Goal: Navigation & Orientation: Find specific page/section

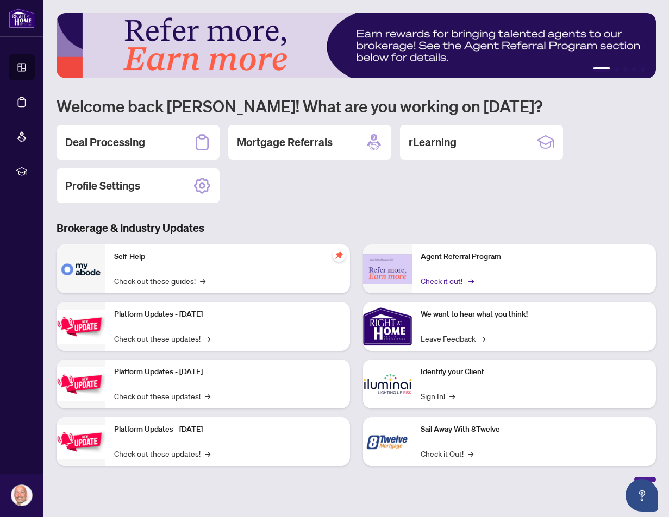
click at [444, 280] on link "Check it out! →" at bounding box center [447, 281] width 52 height 12
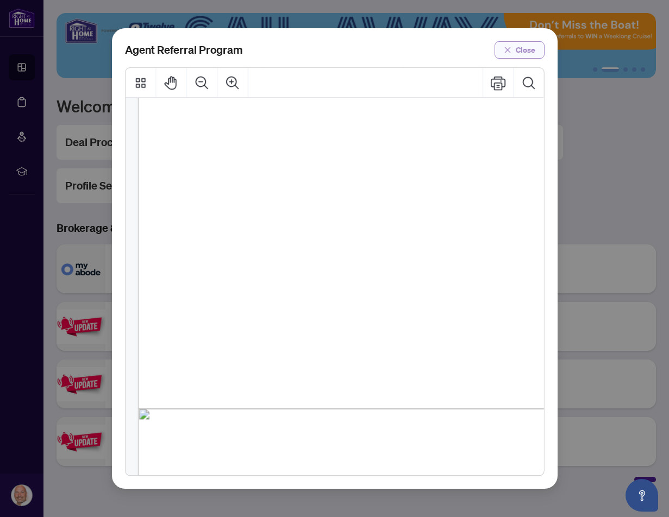
click at [509, 51] on icon "close" at bounding box center [508, 50] width 8 height 8
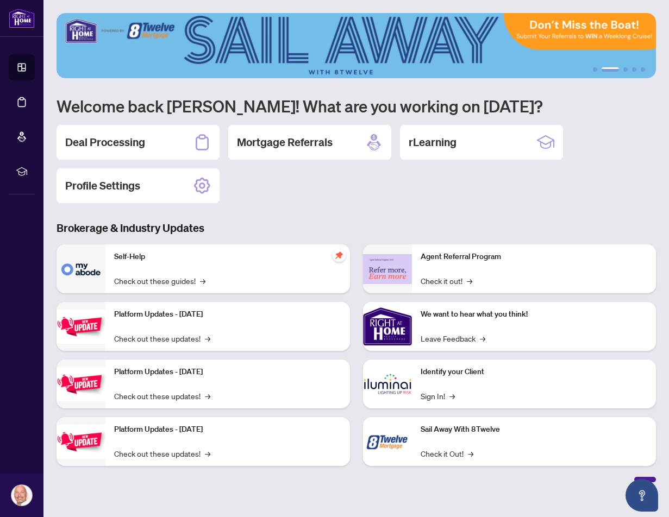
click at [491, 436] on div "Sail Away With 8Twelve Check it Out! →" at bounding box center [534, 441] width 245 height 49
click at [464, 452] on link "Check it Out! →" at bounding box center [447, 454] width 53 height 12
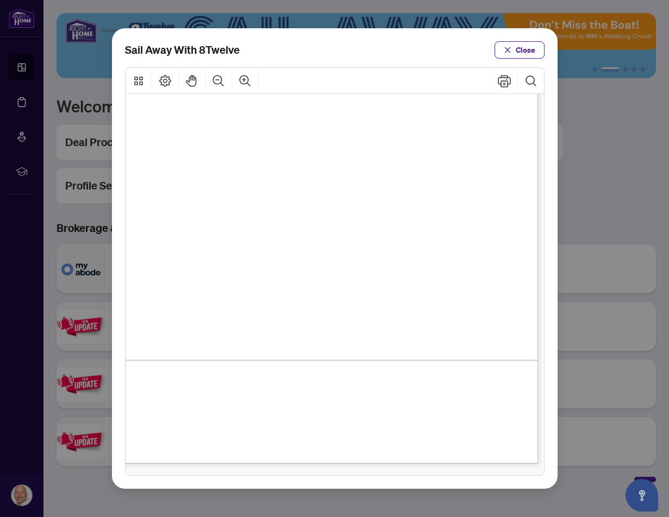
scroll to position [133, 0]
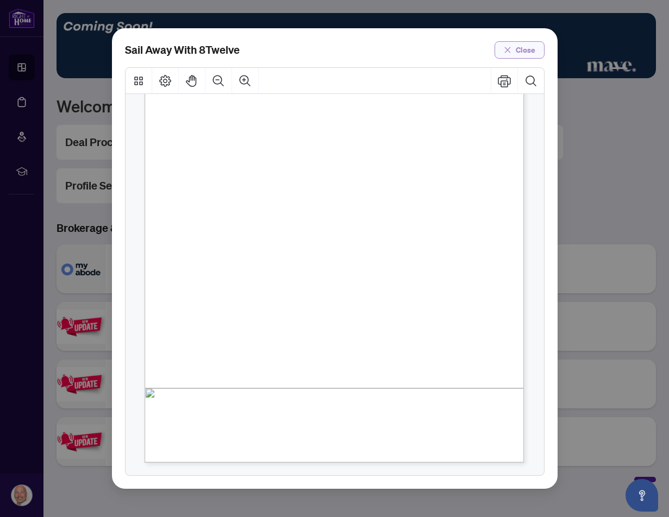
click at [527, 51] on span "Close" at bounding box center [526, 49] width 20 height 17
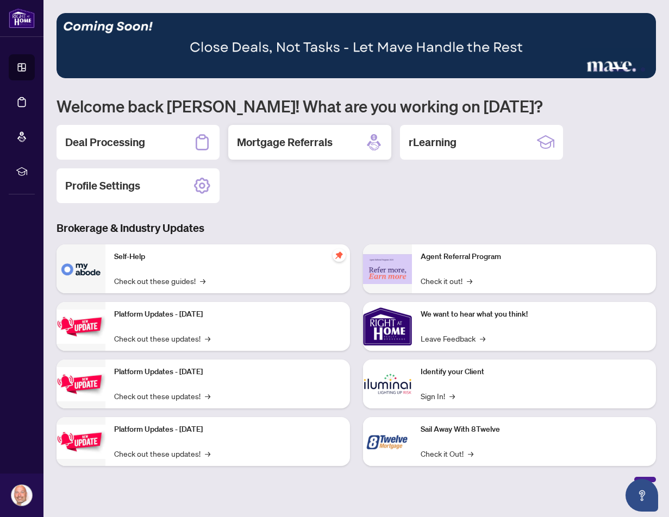
click at [348, 141] on div "Mortgage Referrals" at bounding box center [309, 142] width 163 height 35
